Goal: Information Seeking & Learning: Learn about a topic

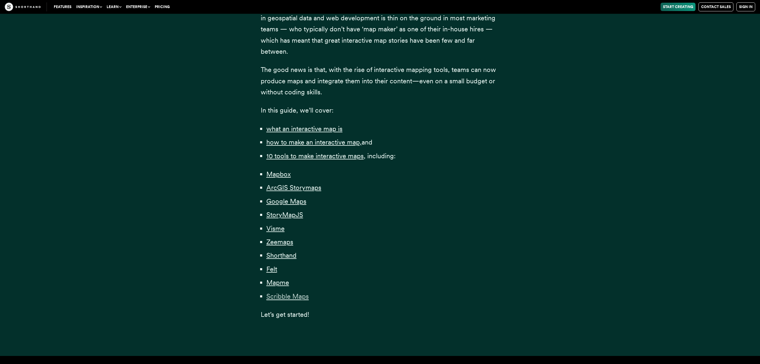
click at [292, 297] on span "Scribble Maps" at bounding box center [287, 296] width 42 height 8
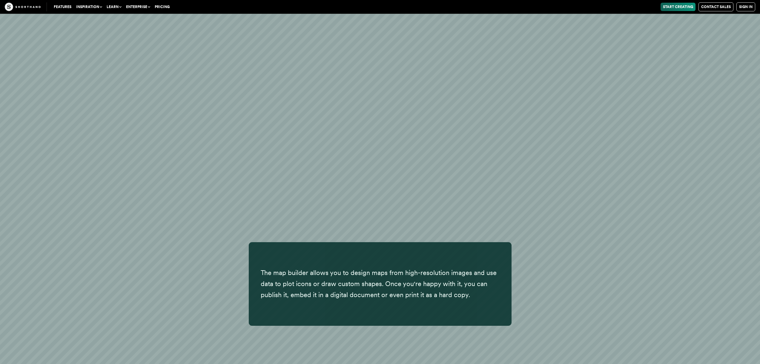
scroll to position [17237, 0]
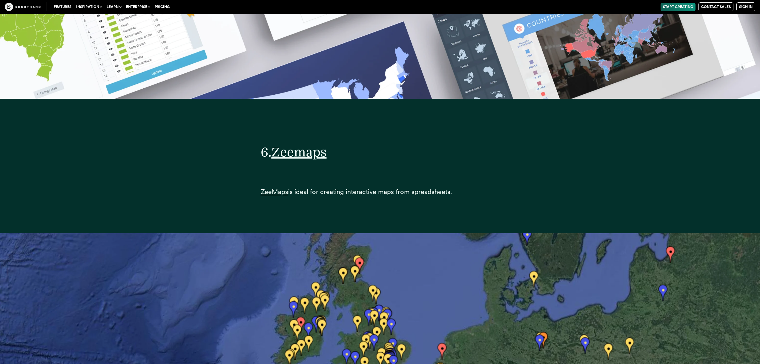
scroll to position [10980, 0]
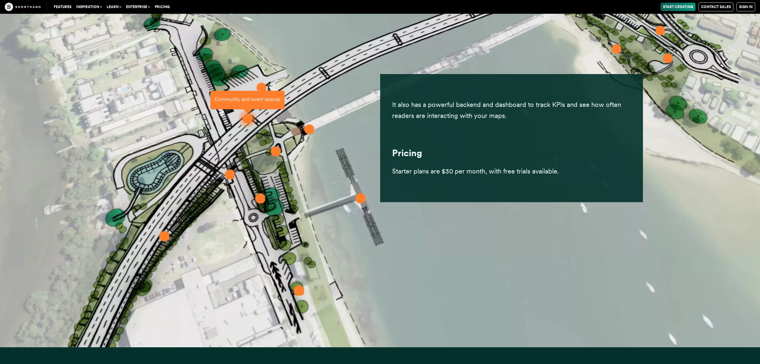
scroll to position [16629, 0]
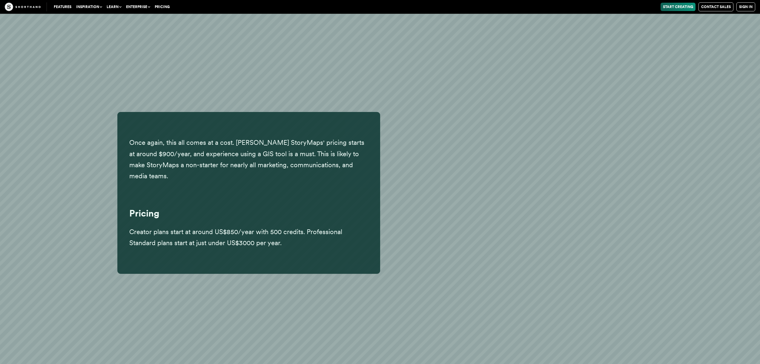
scroll to position [4748, 0]
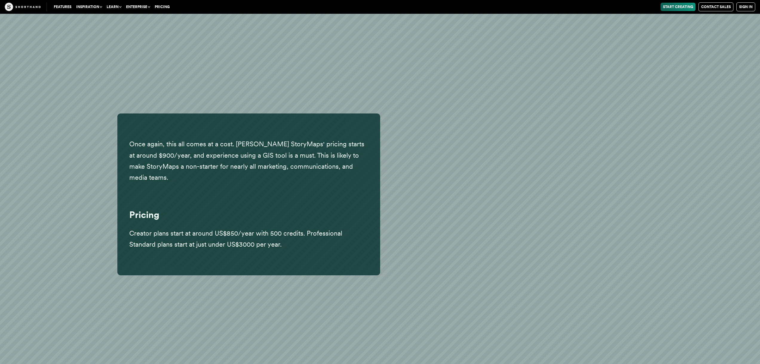
scroll to position [4745, 0]
